Goal: Information Seeking & Learning: Learn about a topic

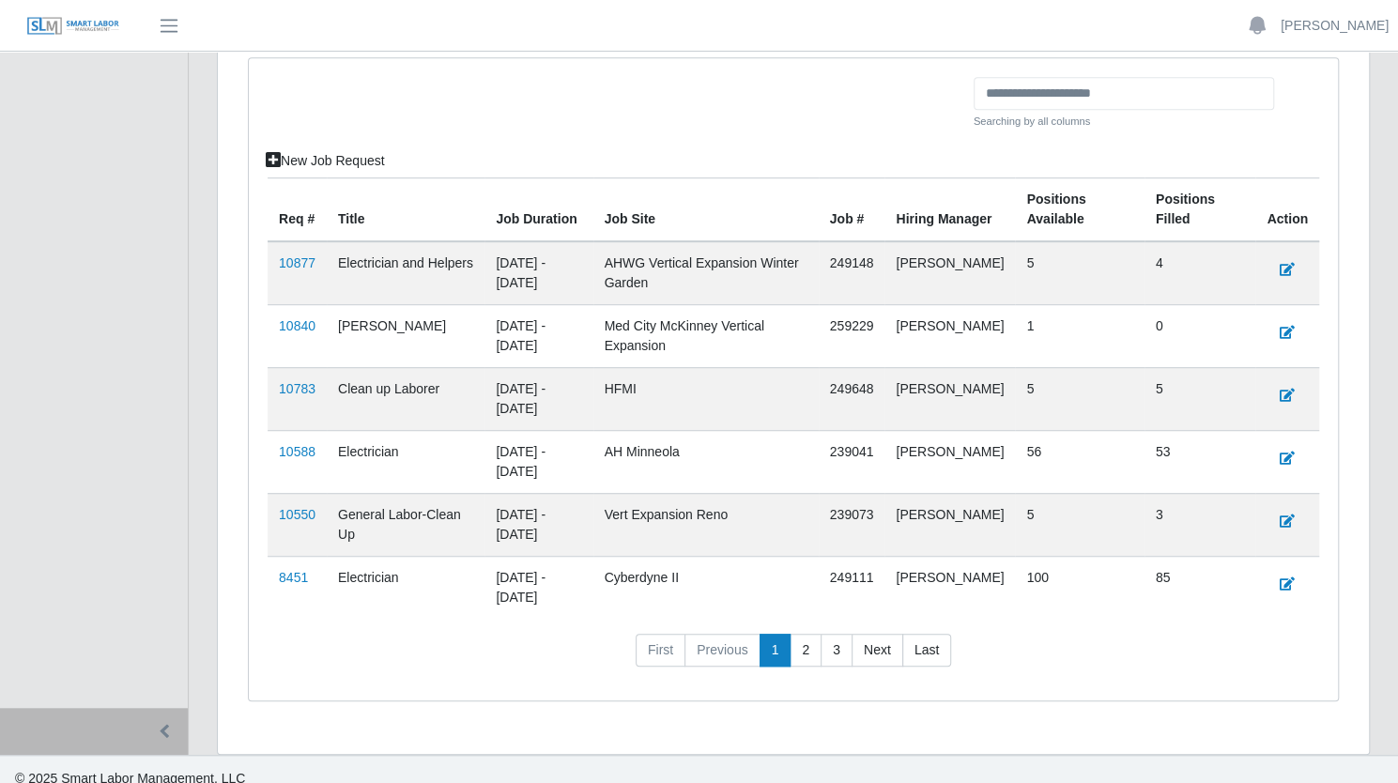
scroll to position [501, 0]
click at [282, 574] on link "8451" at bounding box center [293, 576] width 29 height 15
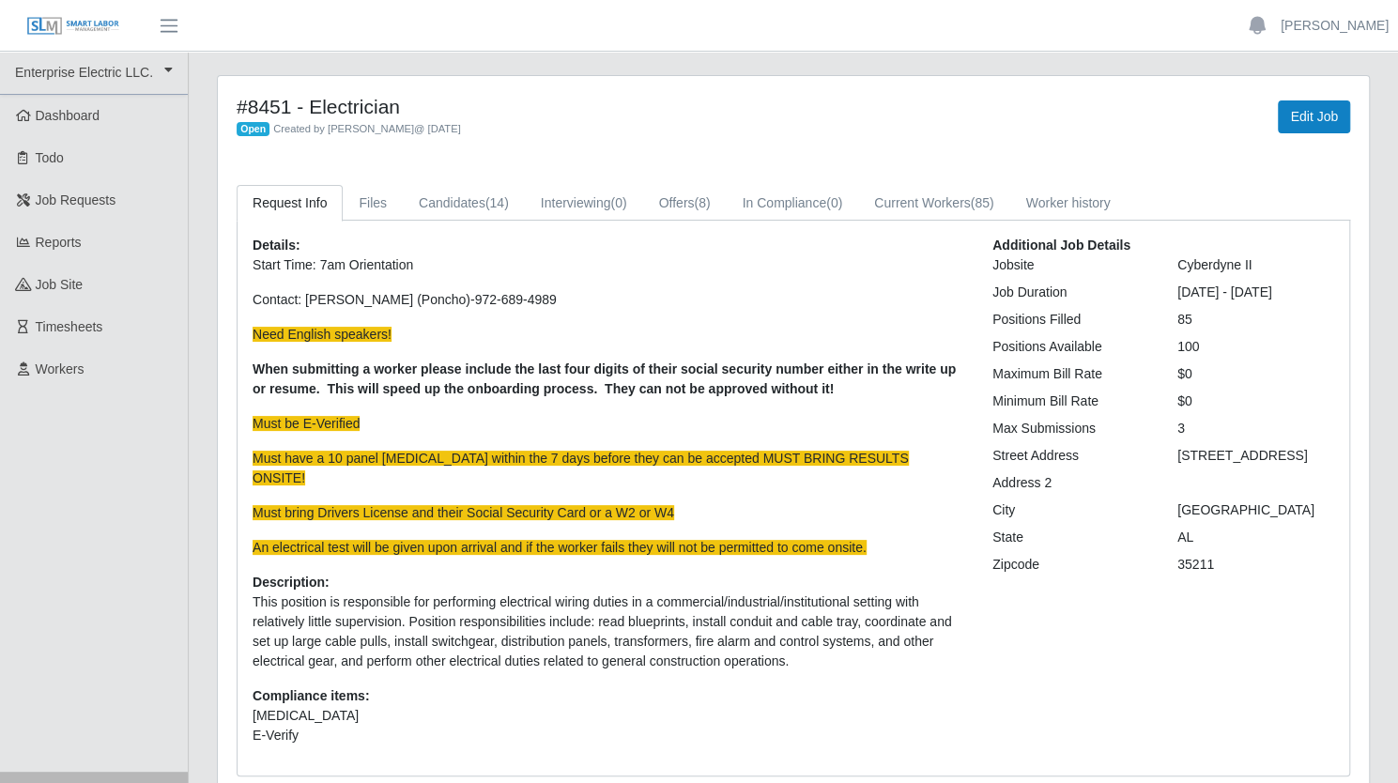
scroll to position [60, 0]
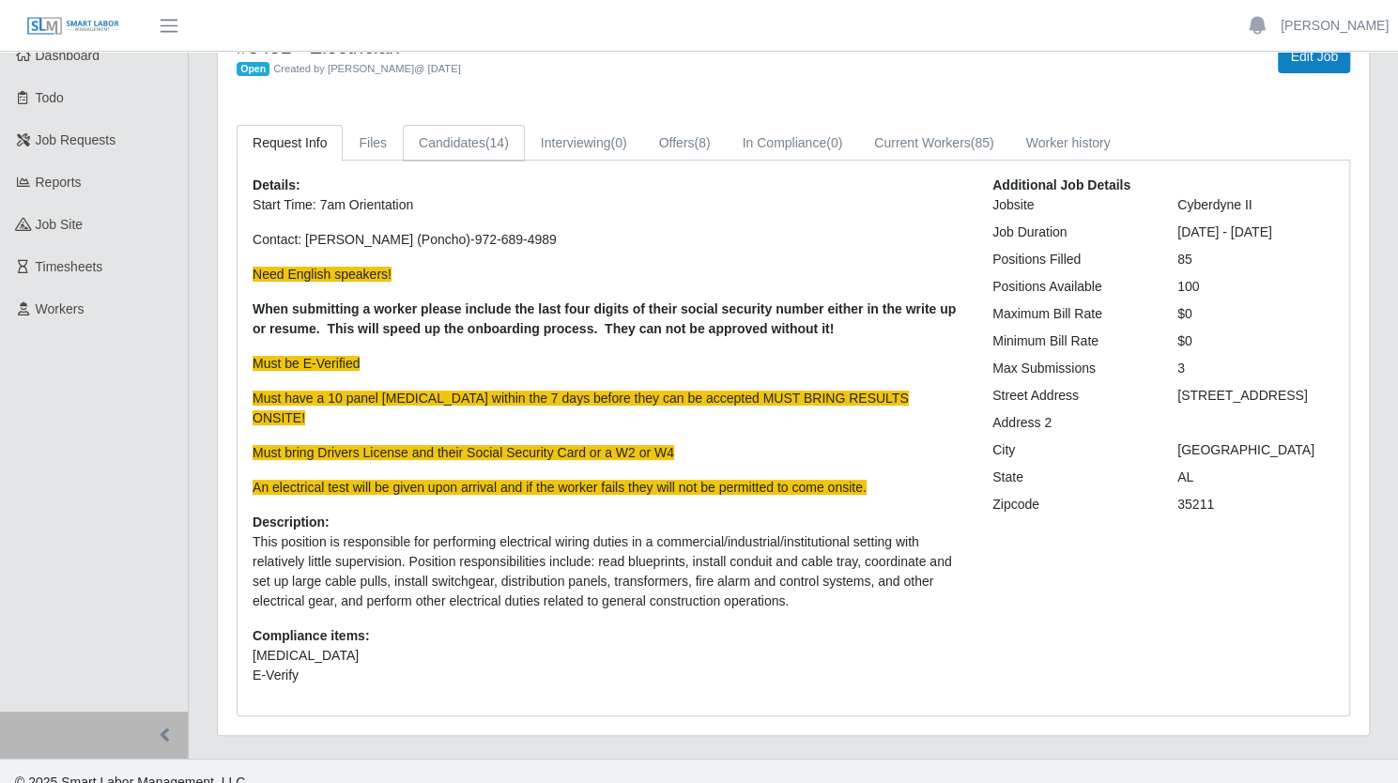
click at [498, 135] on span "(14)" at bounding box center [496, 142] width 23 height 15
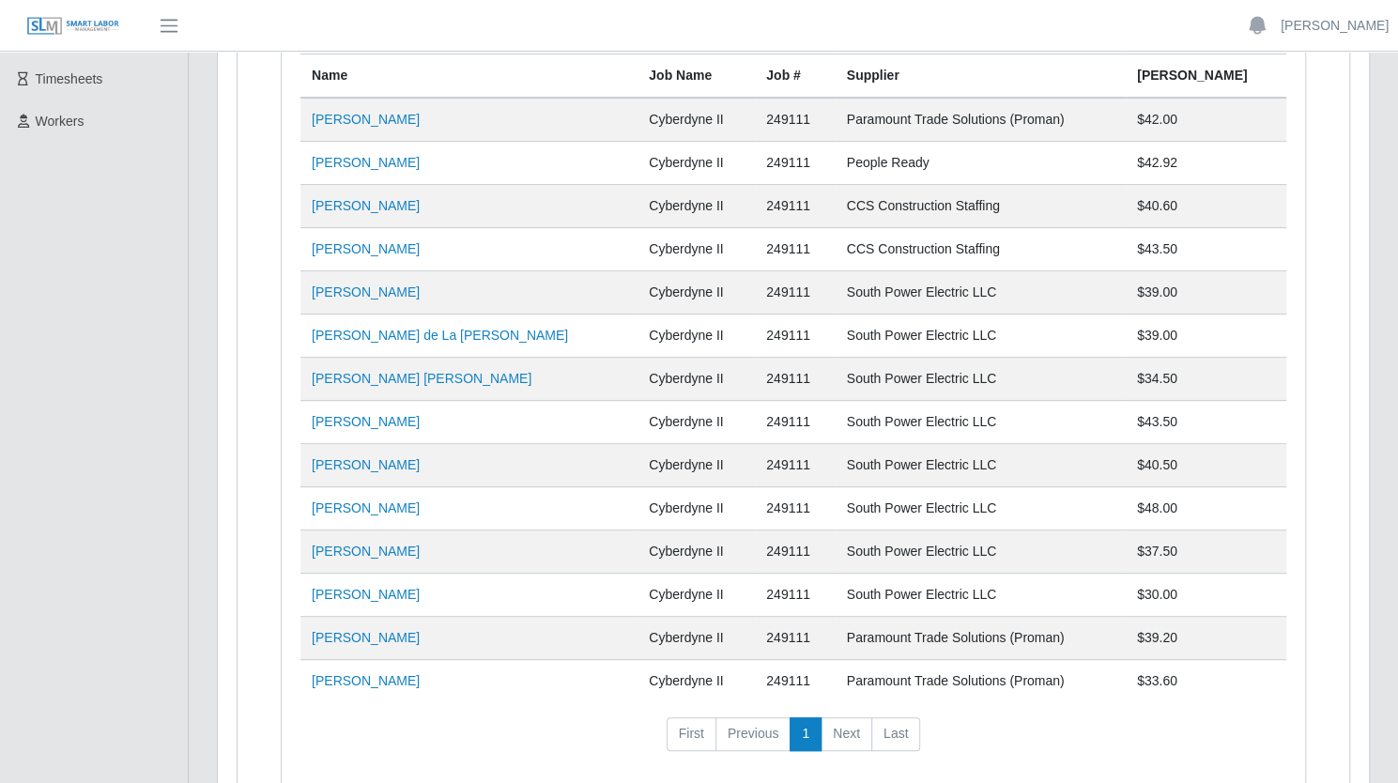
scroll to position [244, 0]
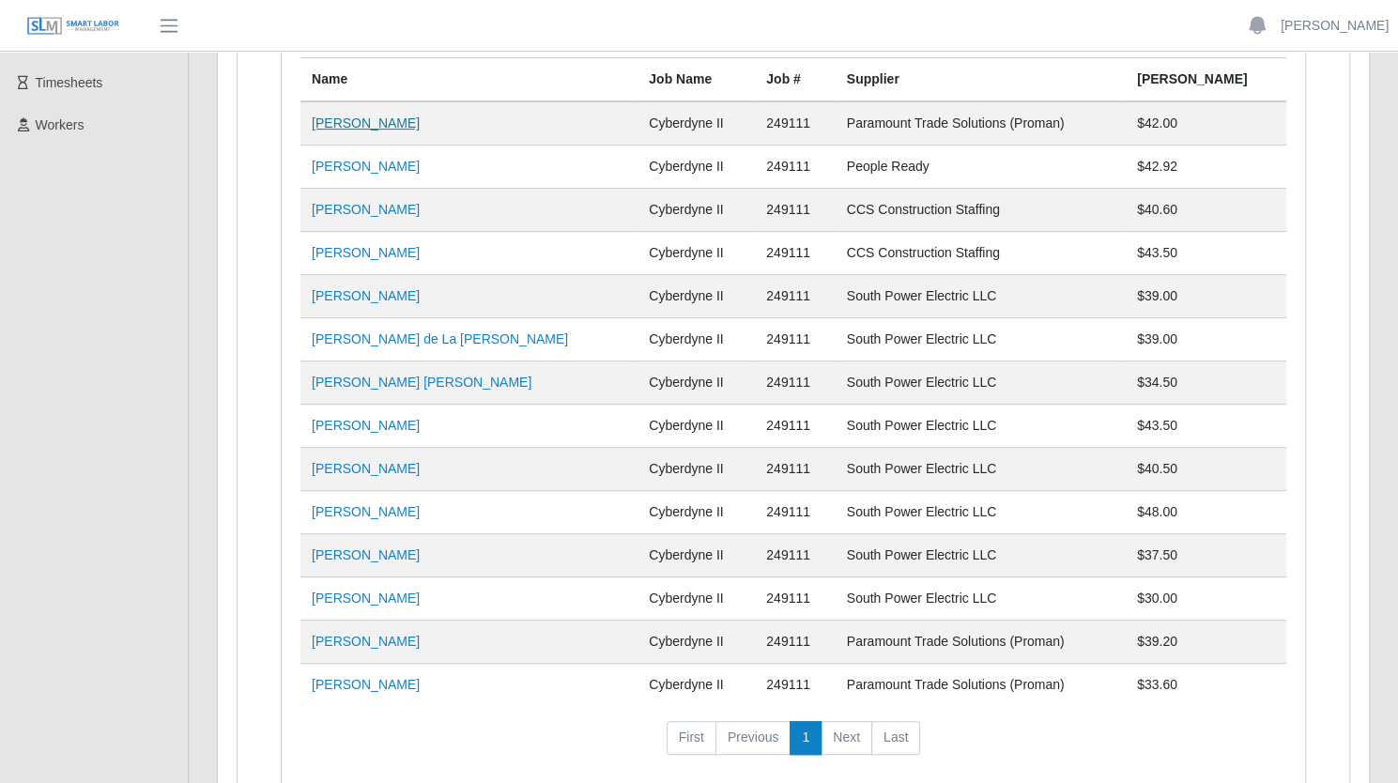
click at [330, 128] on link "Denzel O Mitchell" at bounding box center [366, 122] width 108 height 15
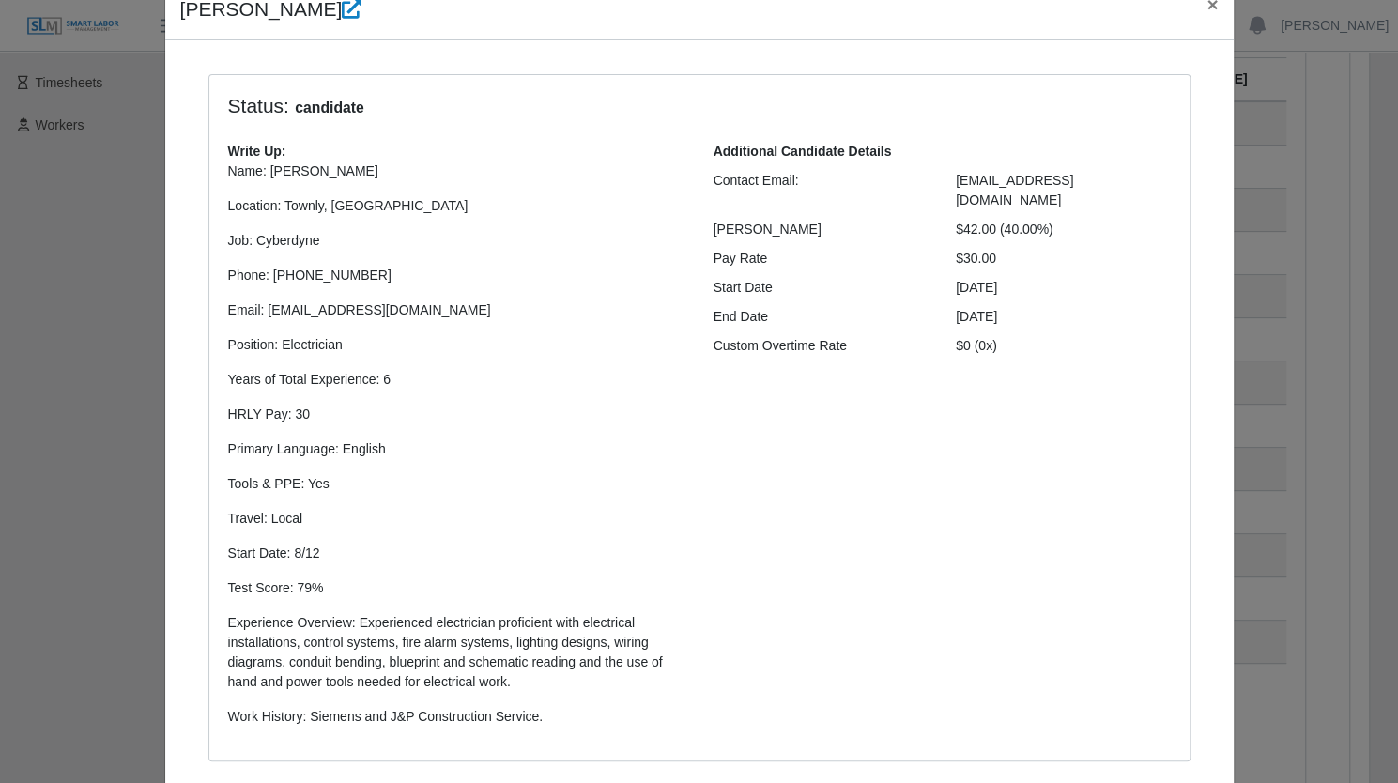
scroll to position [0, 0]
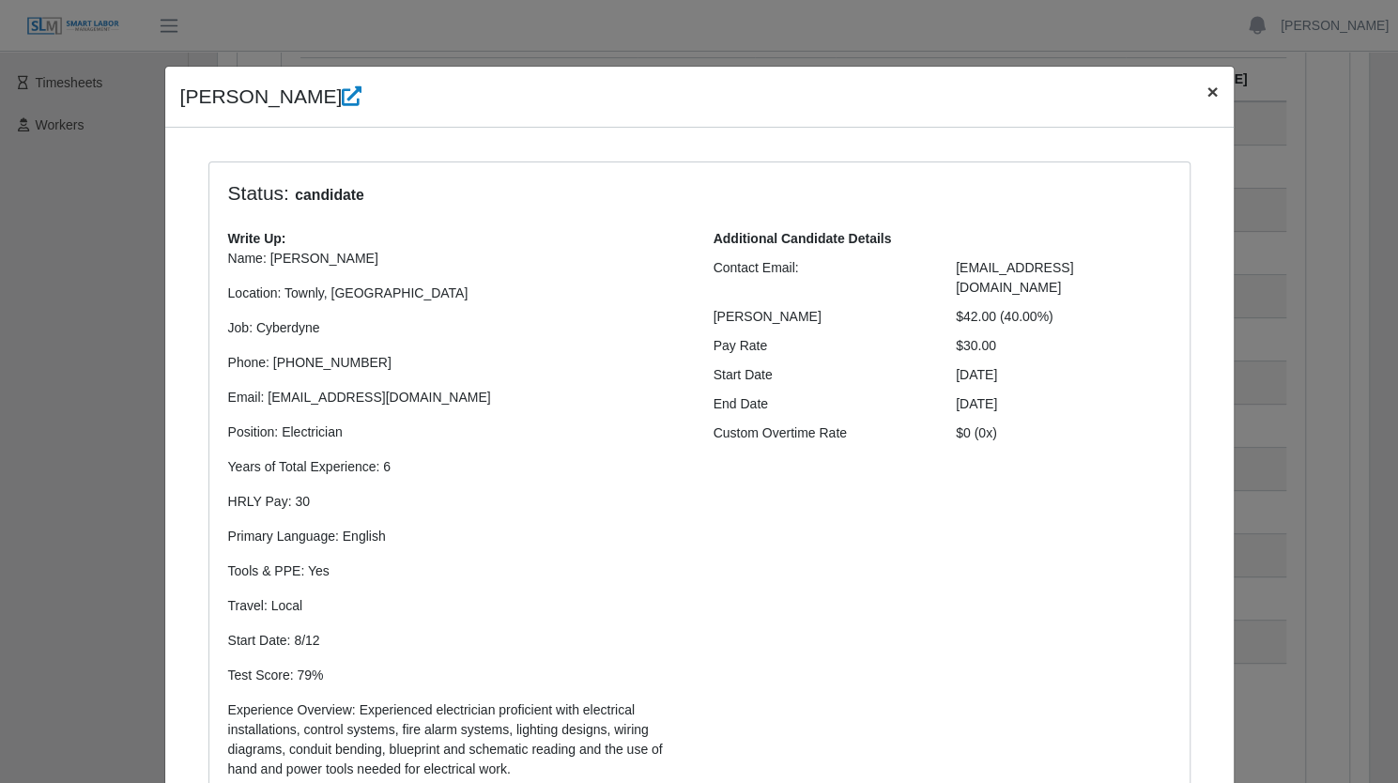
click at [1206, 96] on span "×" at bounding box center [1211, 92] width 11 height 22
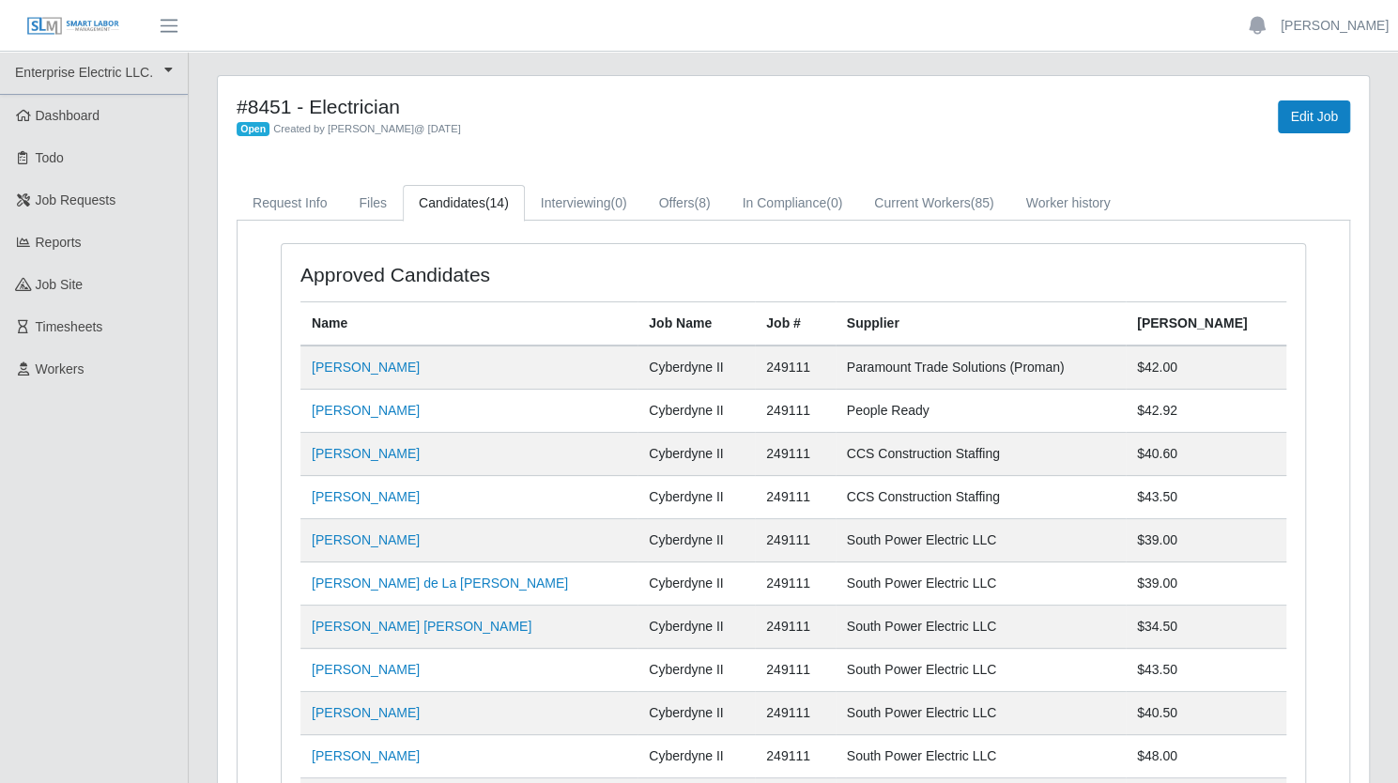
scroll to position [1, 0]
click at [978, 207] on span "(85)" at bounding box center [982, 201] width 23 height 15
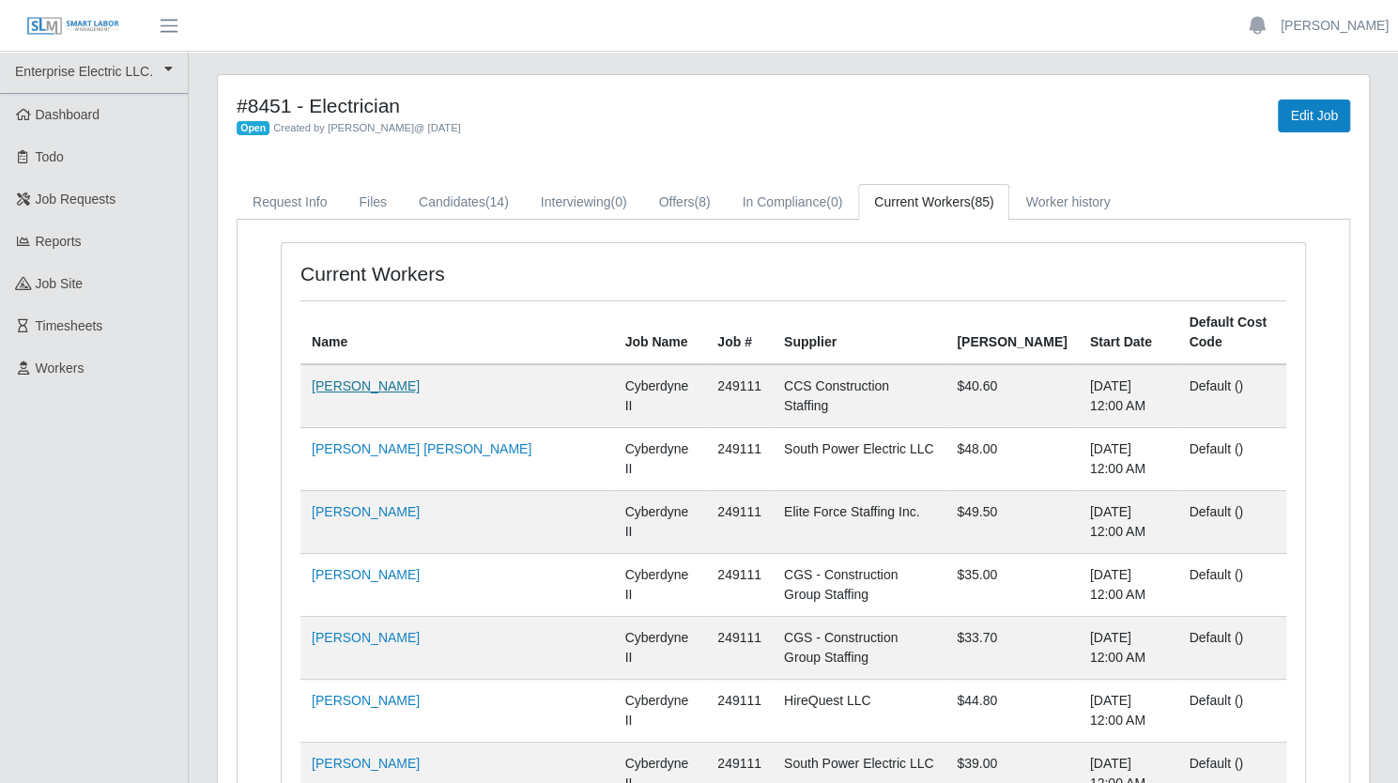
click at [385, 378] on link "Dorremus Julius" at bounding box center [366, 385] width 108 height 15
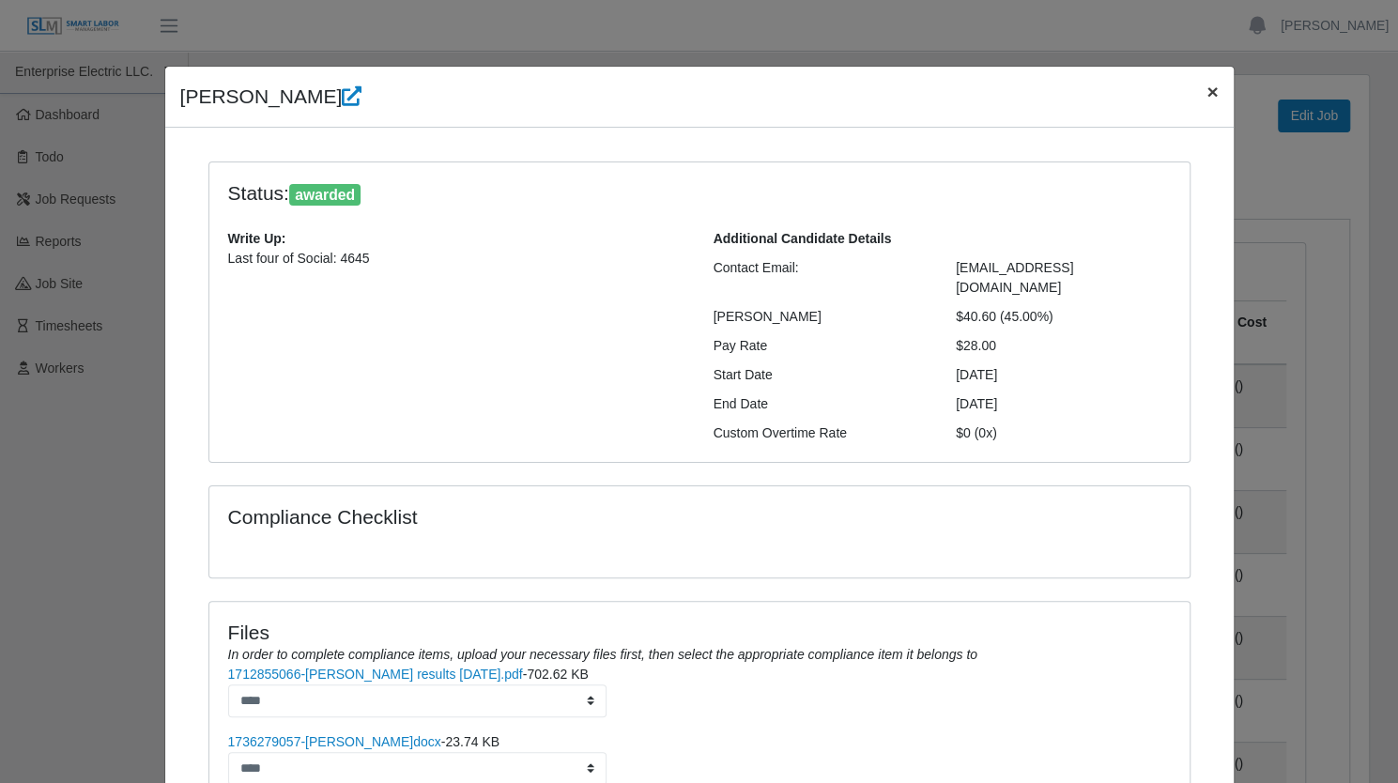
click at [1194, 99] on button "×" at bounding box center [1211, 92] width 41 height 50
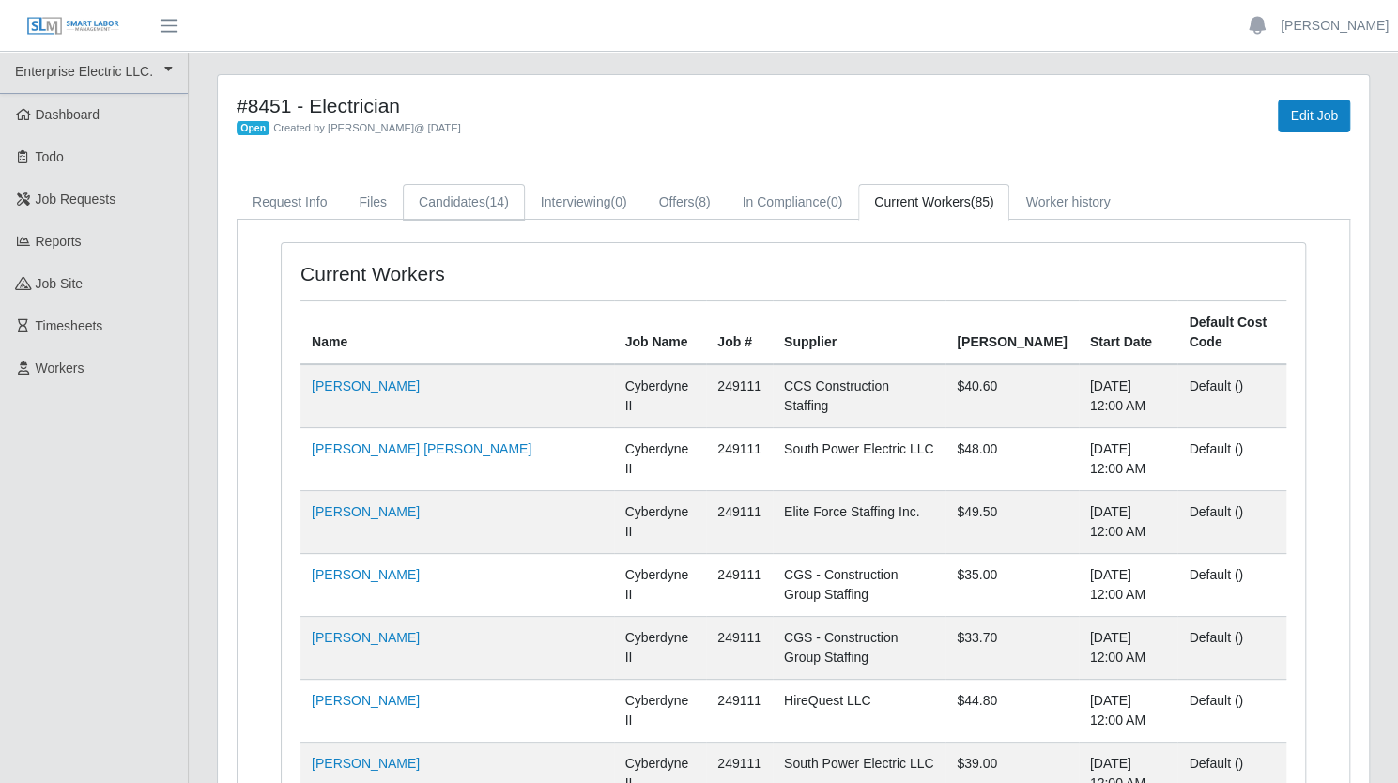
click at [461, 207] on link "Candidates (14)" at bounding box center [464, 202] width 122 height 37
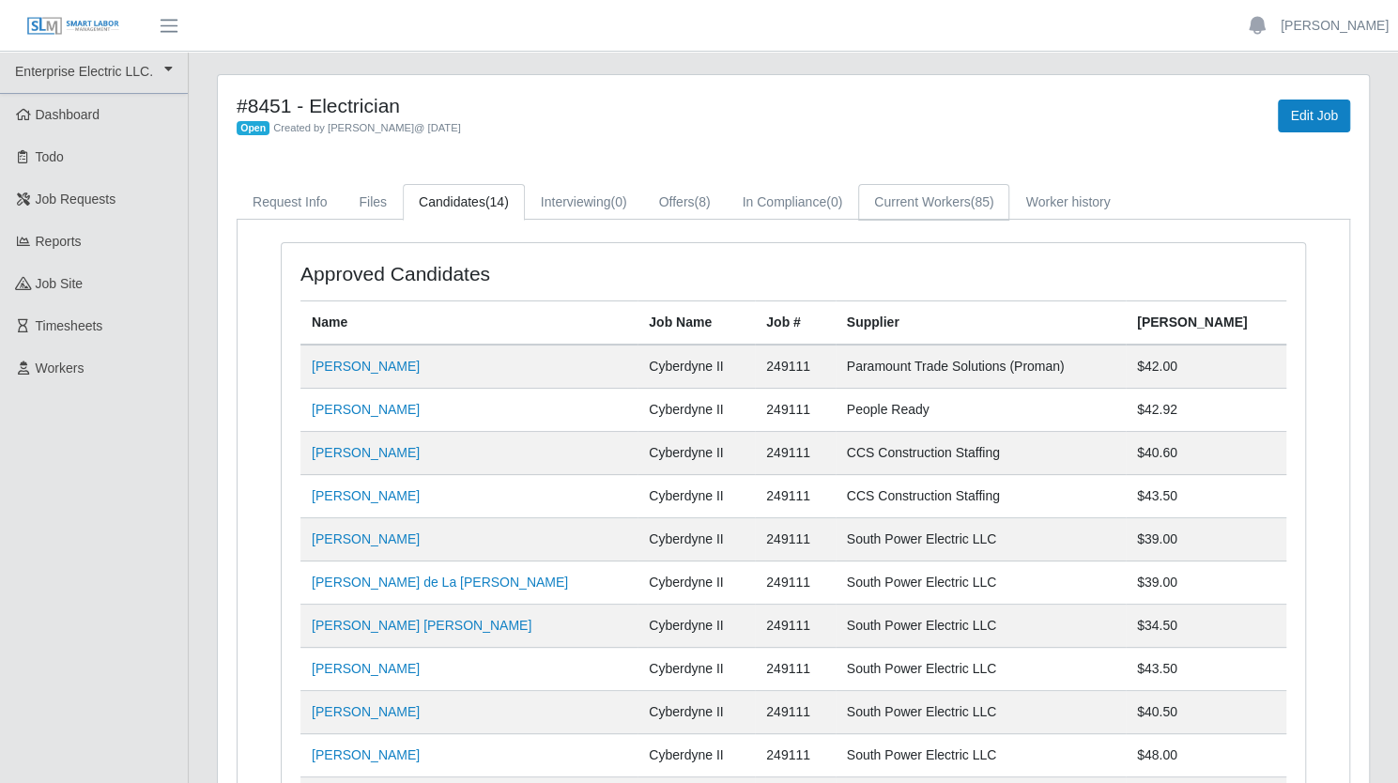
click at [968, 204] on link "Current Workers (85)" at bounding box center [933, 202] width 151 height 37
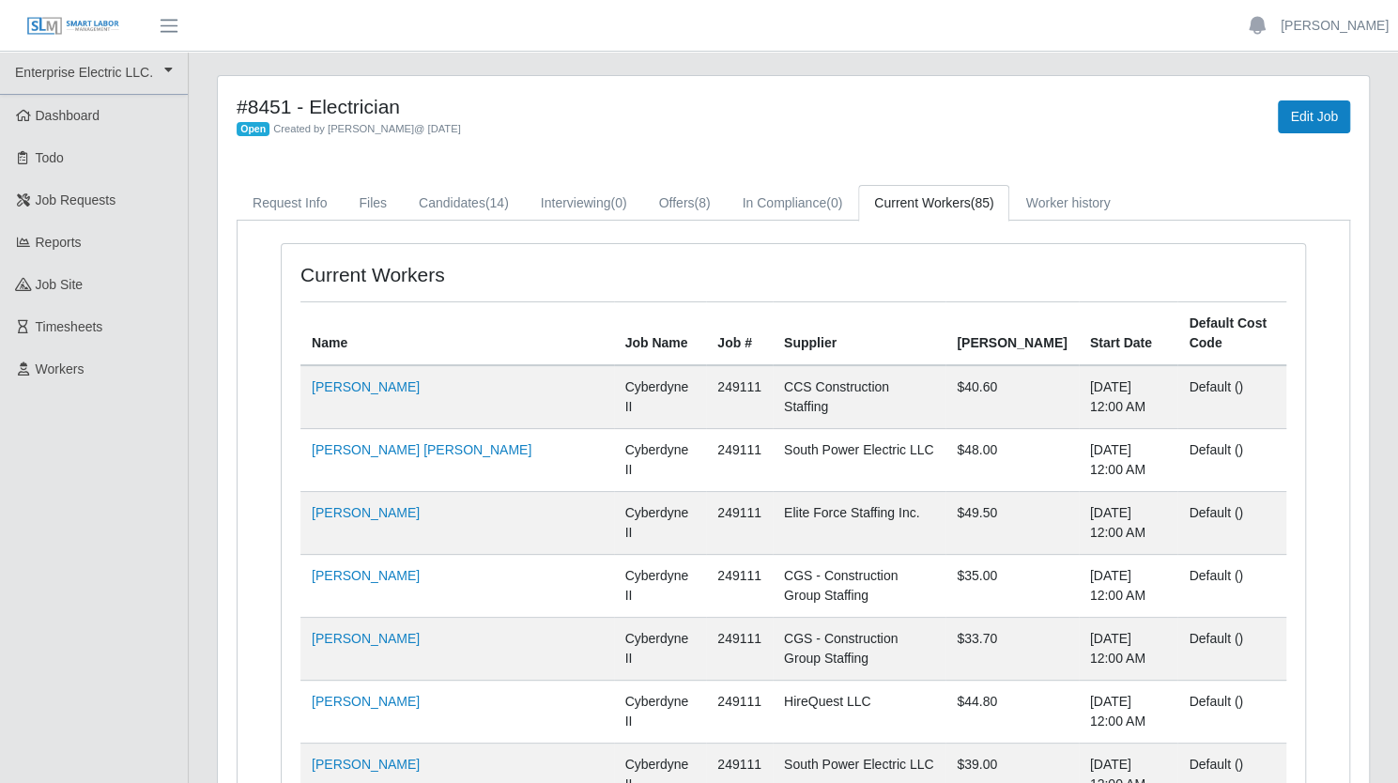
click at [945, 681] on td "$44.80" at bounding box center [1011, 712] width 132 height 63
click at [417, 440] on link "Jose Romero Contreras" at bounding box center [422, 447] width 220 height 15
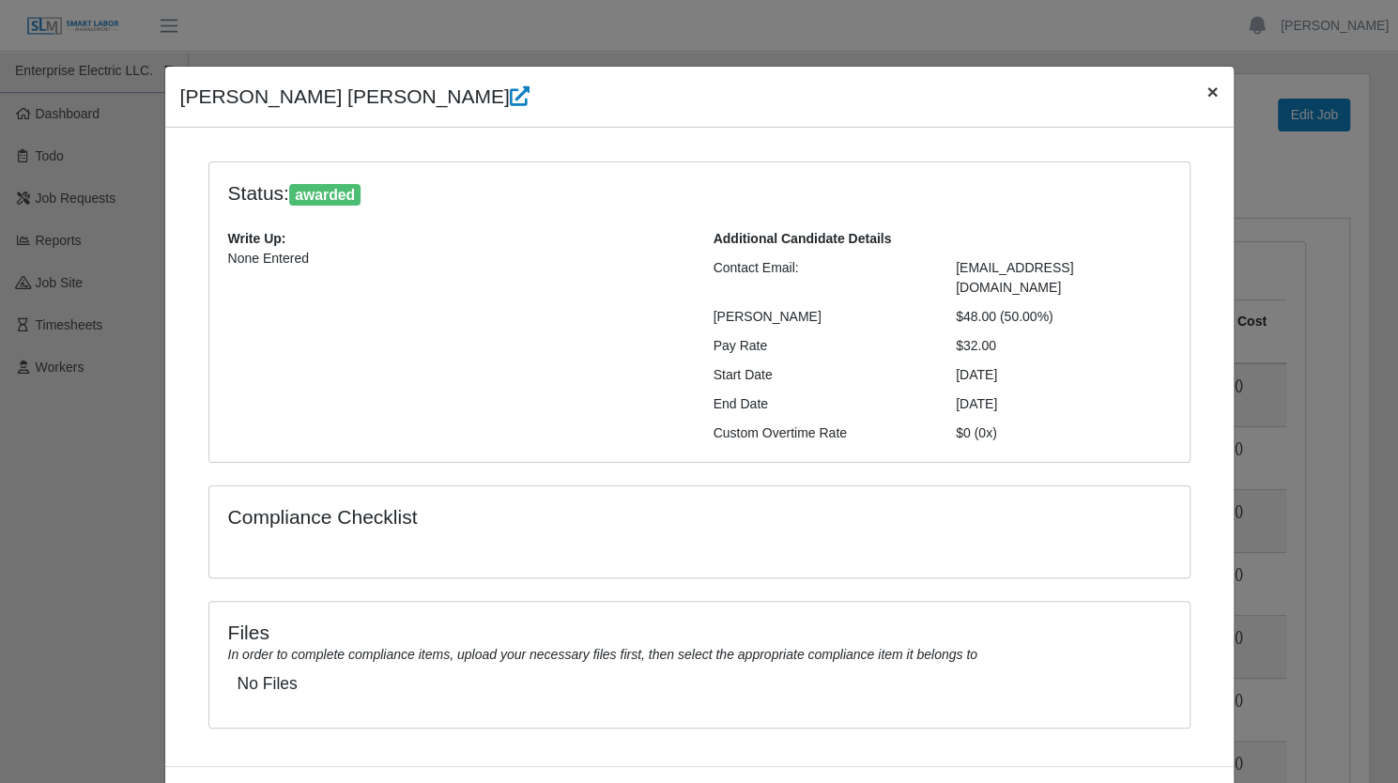
click at [1206, 93] on span "×" at bounding box center [1211, 92] width 11 height 22
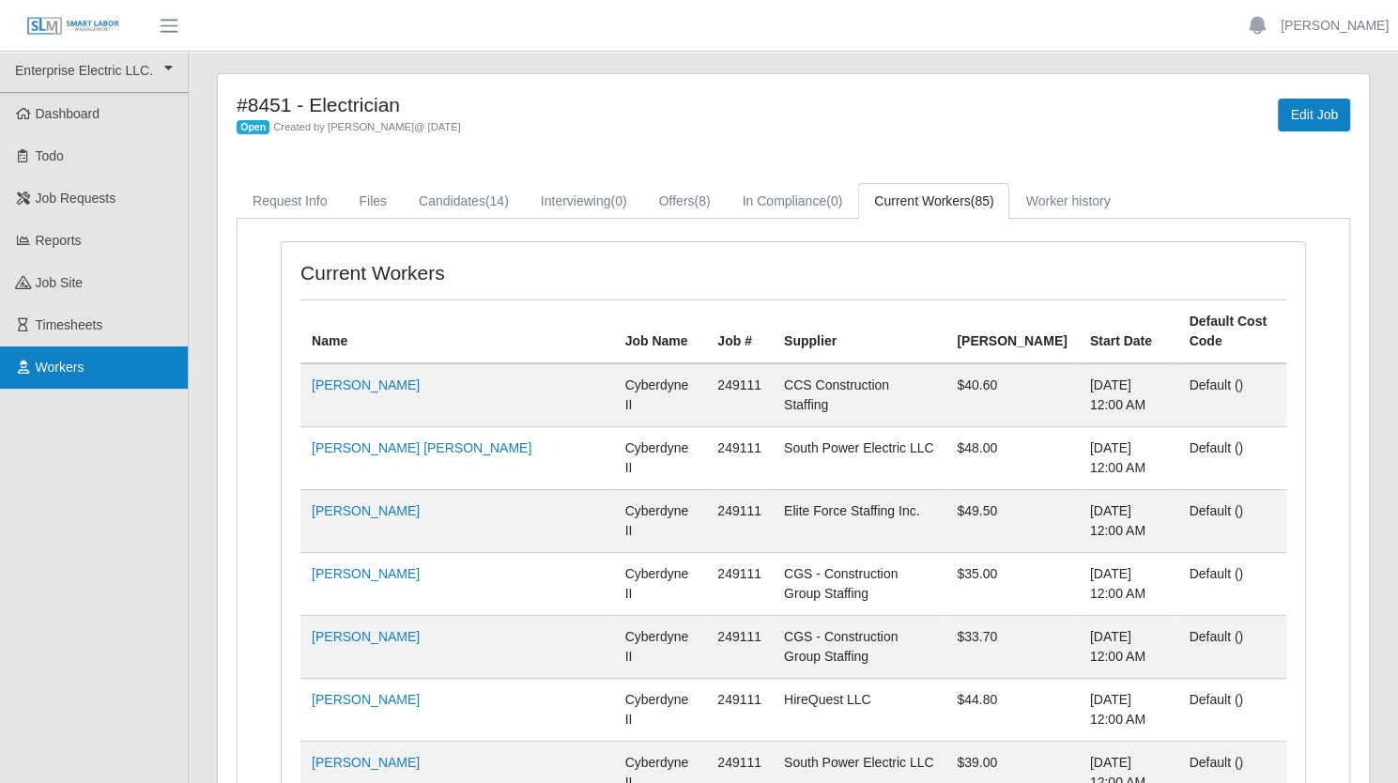
click at [55, 380] on link "Workers" at bounding box center [94, 367] width 188 height 42
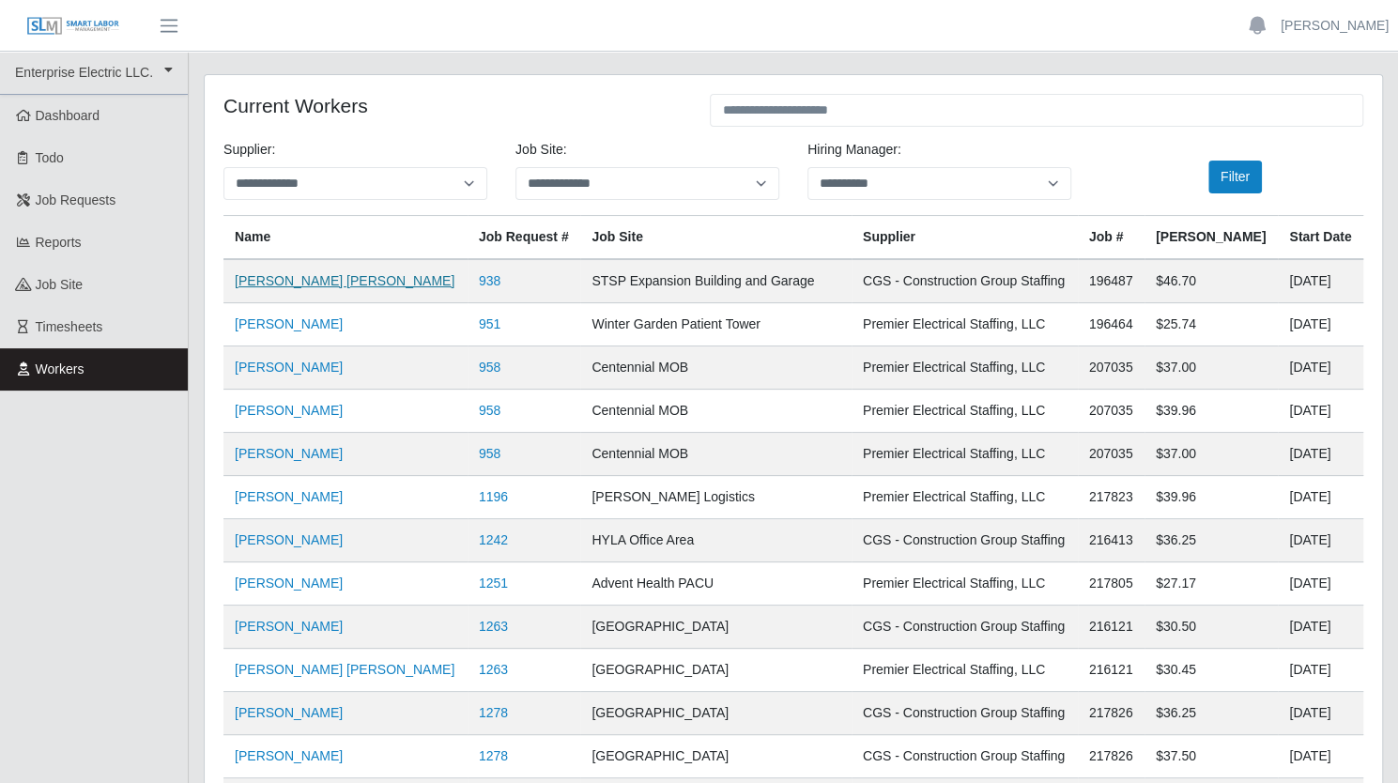
click at [318, 281] on link "David Rojas Ortiz" at bounding box center [345, 280] width 220 height 15
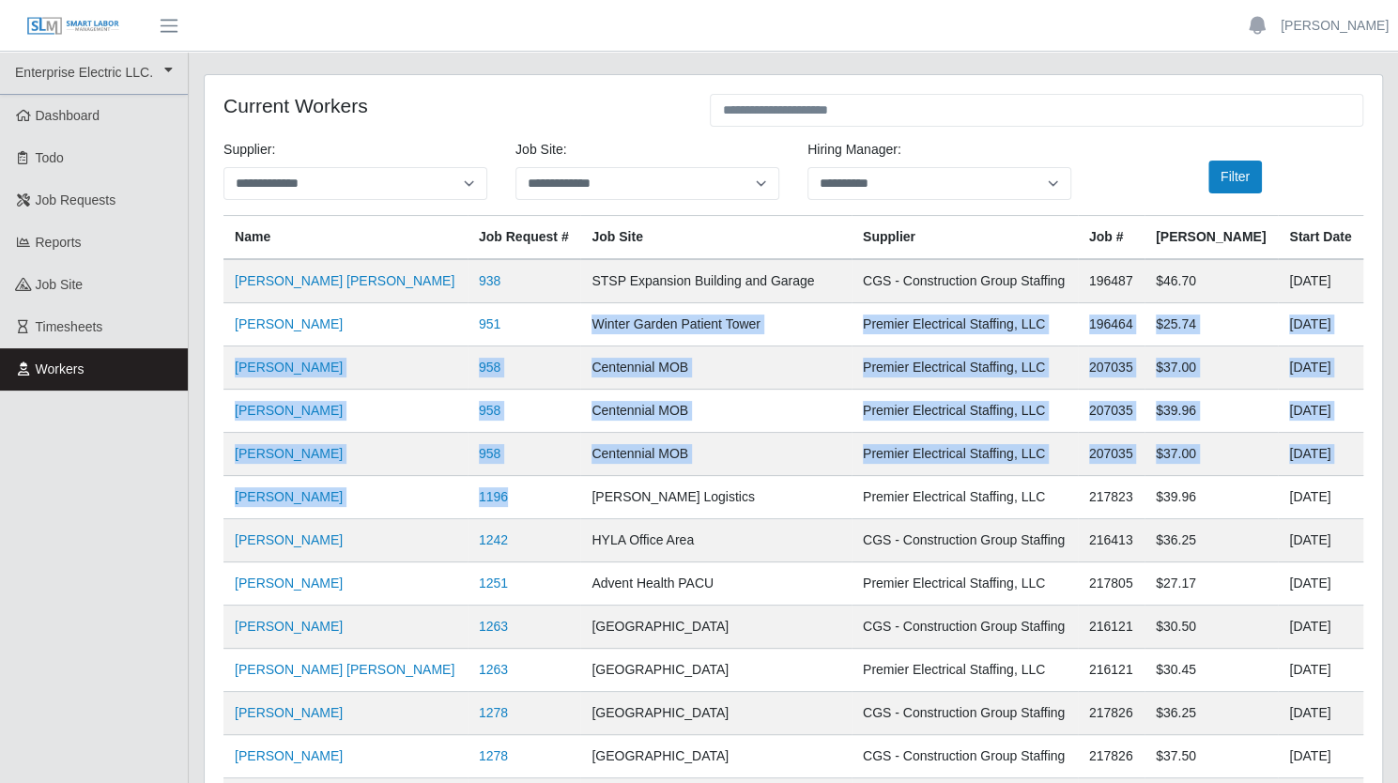
drag, startPoint x: 507, startPoint y: 497, endPoint x: 460, endPoint y: 291, distance: 210.9
click at [460, 291] on tbody "David Rojas Ortiz 938 STSP Expansion Building and Garage CGS - Construction Gro…" at bounding box center [793, 583] width 1140 height 648
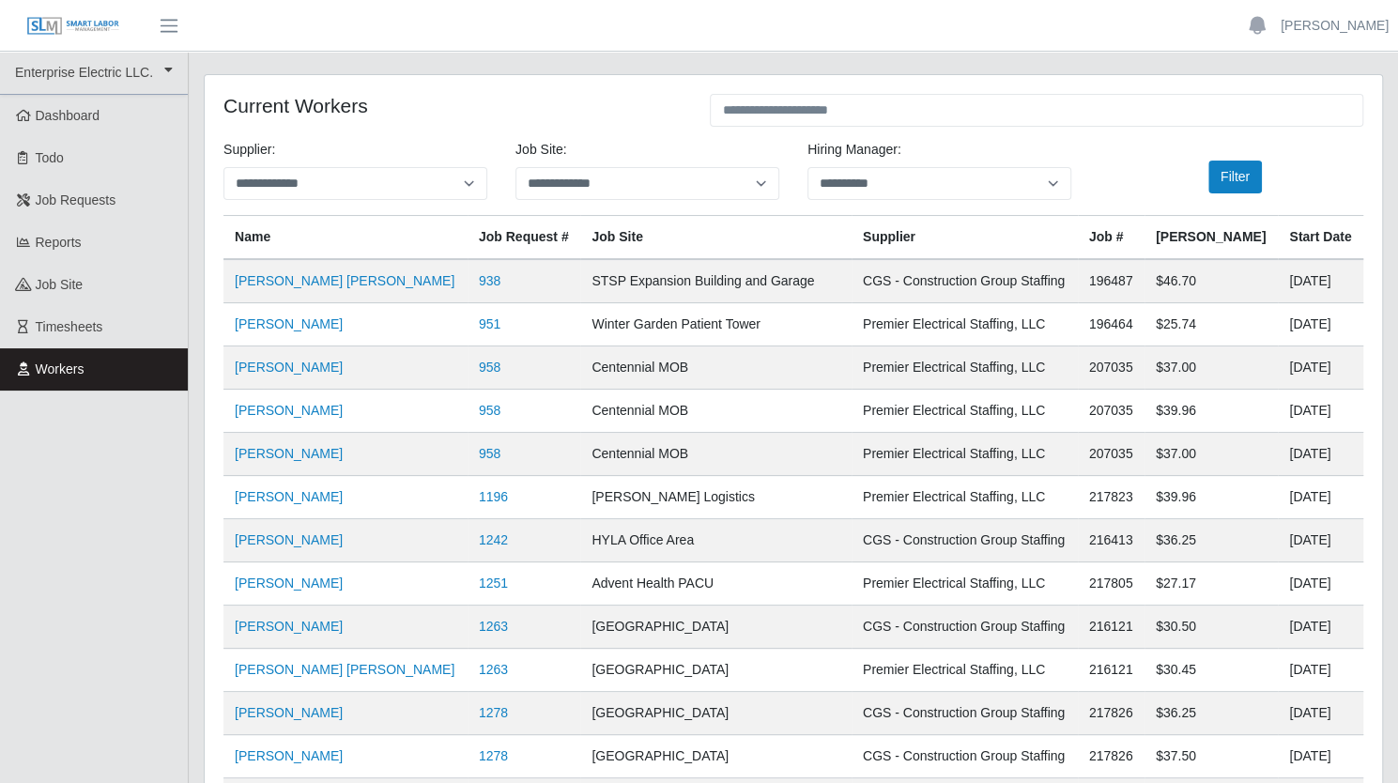
click at [481, 77] on div "**********" at bounding box center [793, 532] width 1177 height 914
